Goal: Manage account settings

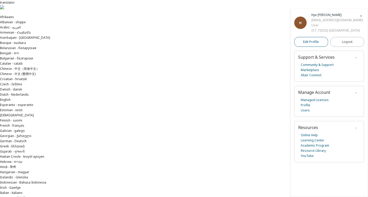
click at [319, 42] on span "Edit Profile" at bounding box center [311, 42] width 16 height 4
